Goal: Use online tool/utility: Utilize a website feature to perform a specific function

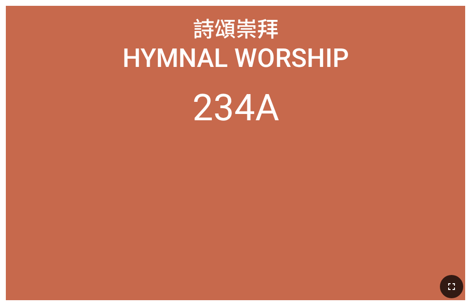
click at [446, 284] on icon "button" at bounding box center [451, 287] width 12 height 12
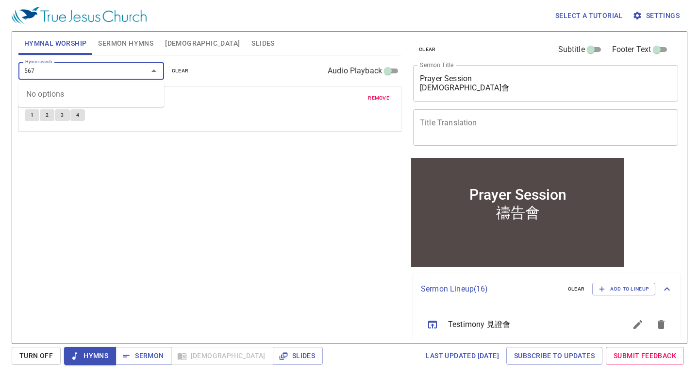
type input "5677"
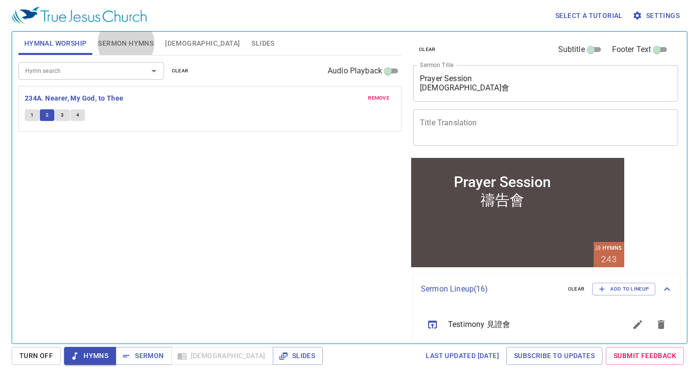
scroll to position [572, 0]
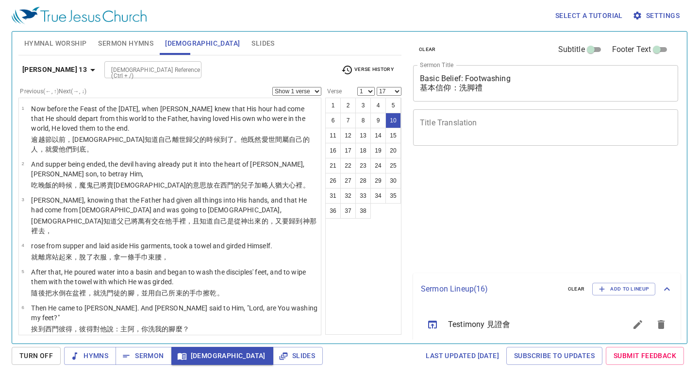
select select "17"
select select "2"
select select "8"
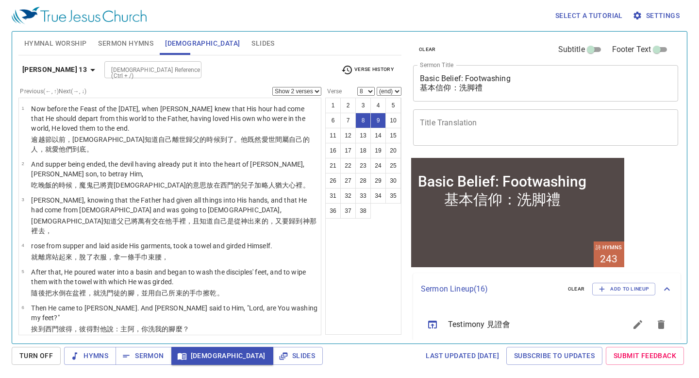
click at [292, 94] on select "Show 1 verse Show 2 verses Show 3 verses Show 4 verses Show 5 verses" at bounding box center [296, 91] width 49 height 9
